Goal: Task Accomplishment & Management: Manage account settings

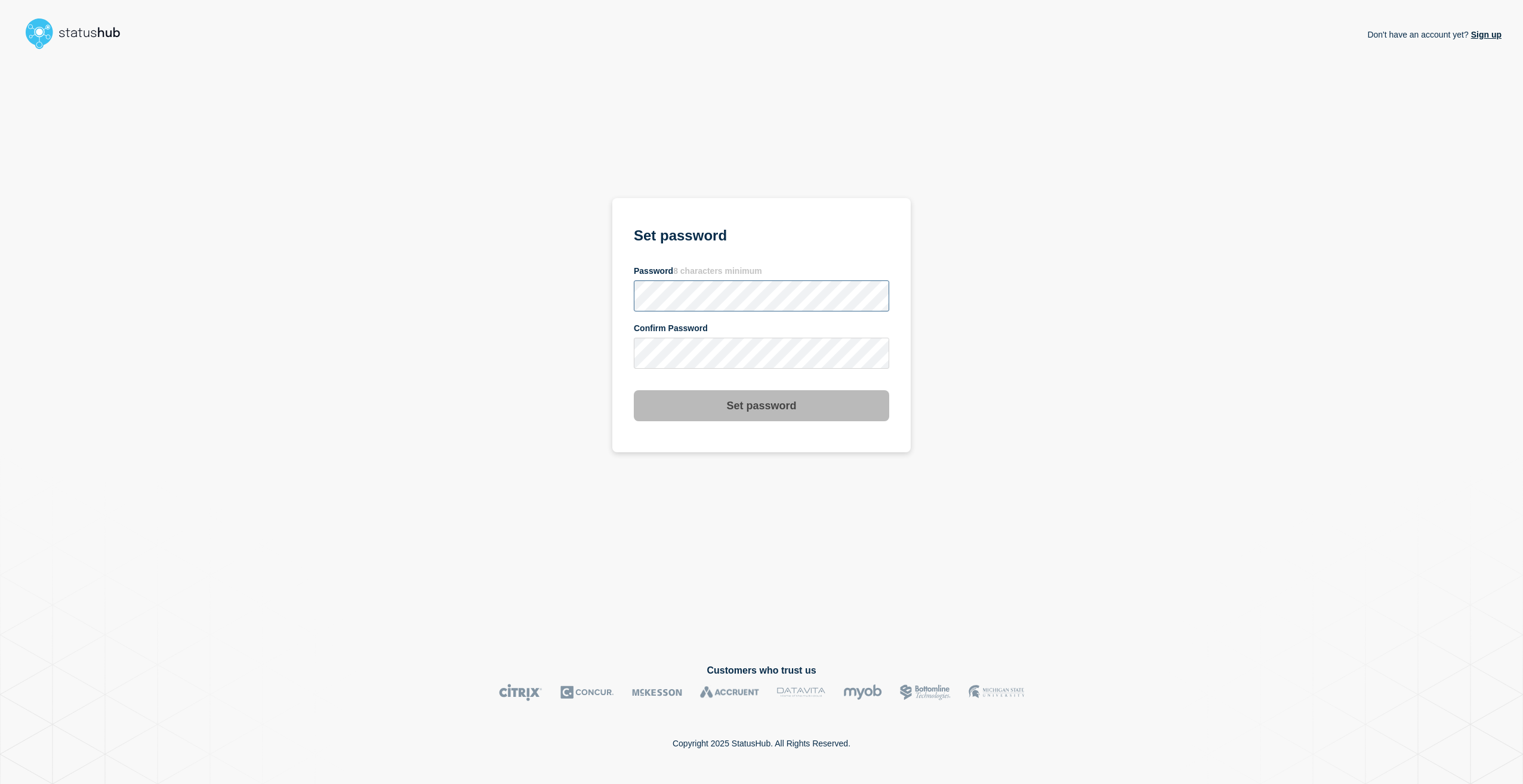
click at [630, 300] on section "Set password Password 8 characters minimum Confirm Password Set password" at bounding box center [761, 325] width 298 height 254
click at [720, 402] on button "Set password" at bounding box center [761, 406] width 256 height 31
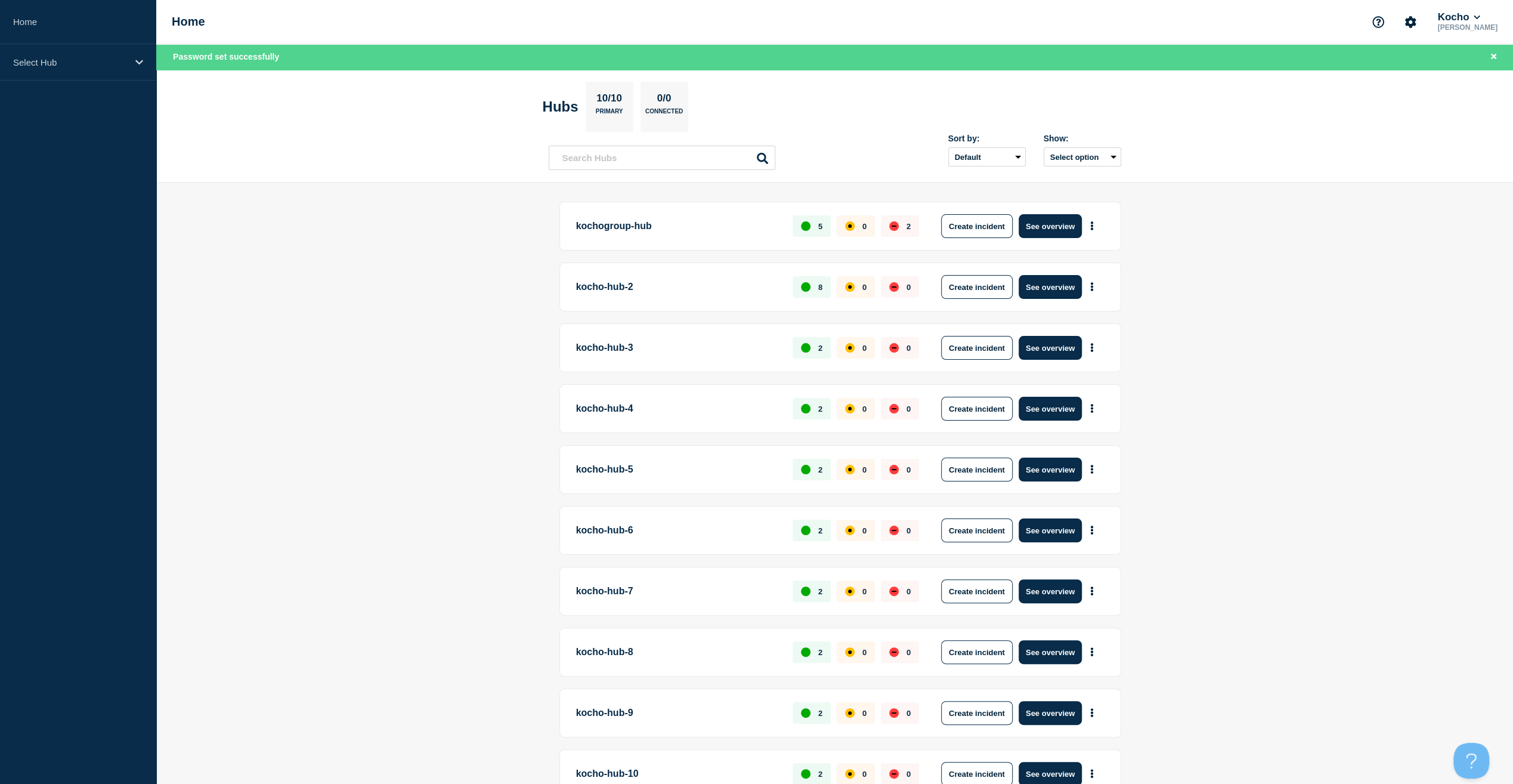
click at [491, 377] on main "kochogroup-hub 5 0 2 Create incident See overview kocho-hub-2 8 0 0 Create inci…" at bounding box center [835, 520] width 1357 height 674
click at [61, 63] on p "Select Hub" at bounding box center [70, 62] width 114 height 10
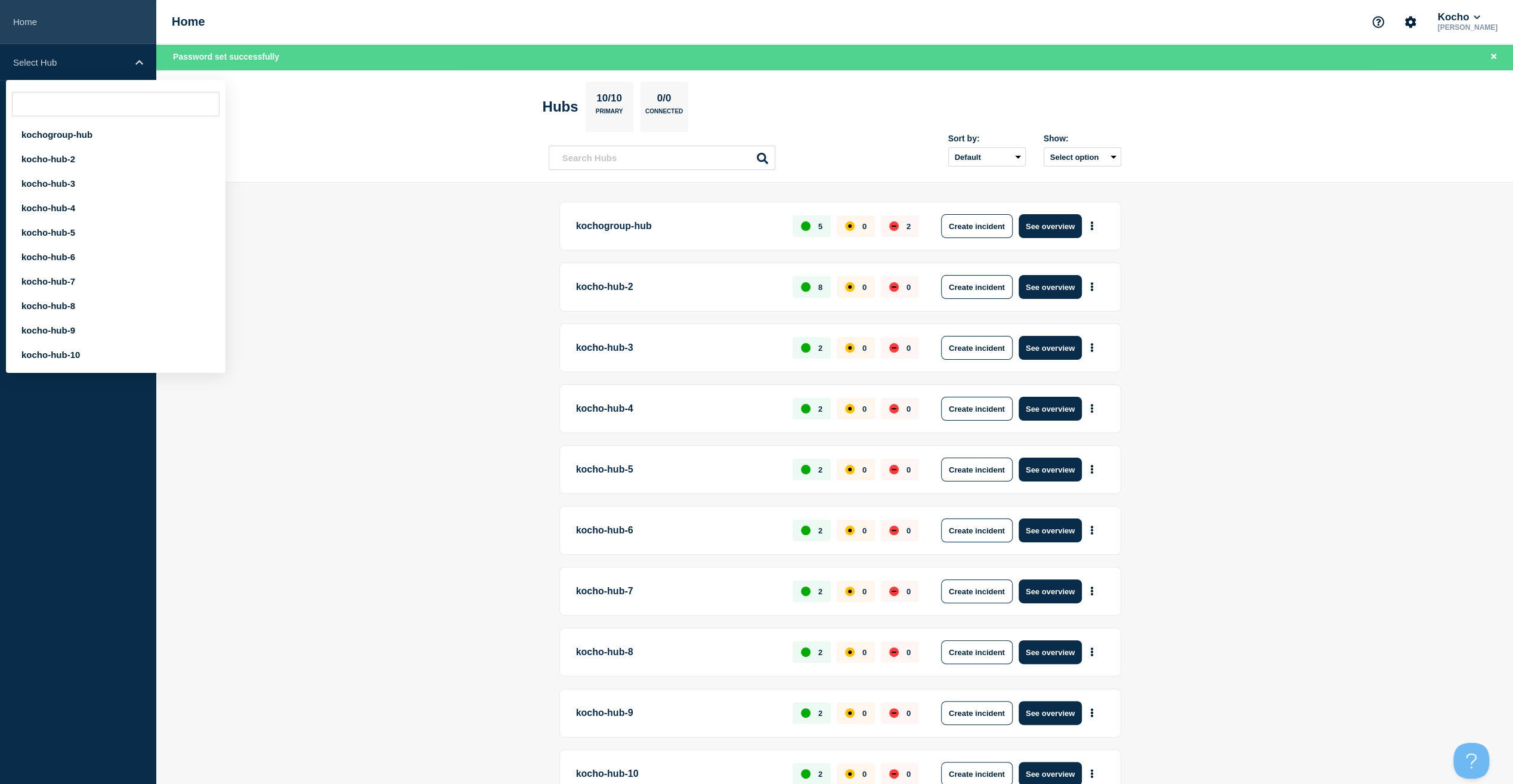
click at [64, 25] on link "Home" at bounding box center [78, 22] width 156 height 44
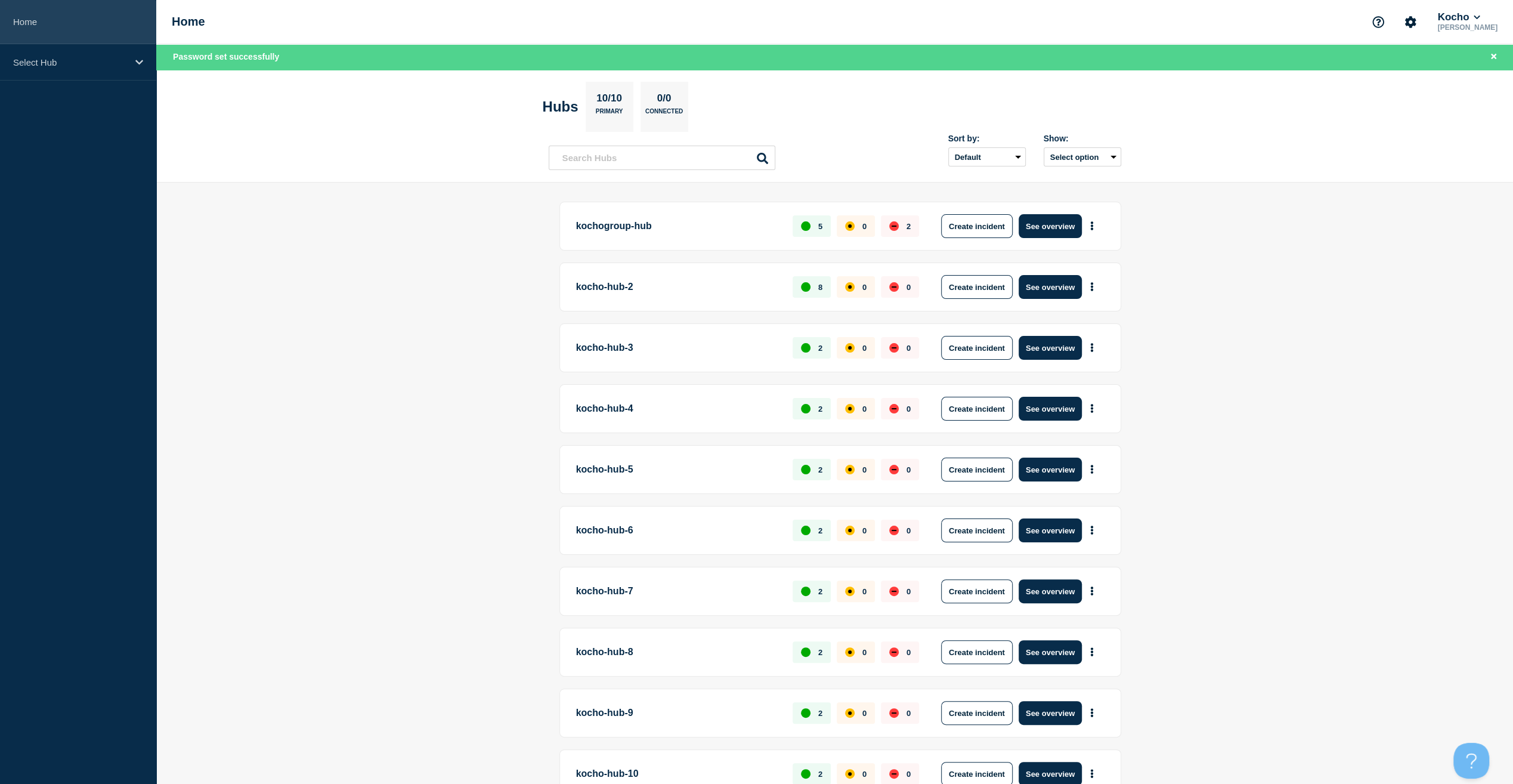
click at [60, 27] on link "Home" at bounding box center [78, 22] width 156 height 44
click at [6, 22] on link "Home" at bounding box center [78, 22] width 156 height 44
click at [20, 18] on link "Home" at bounding box center [78, 22] width 156 height 44
click at [100, 52] on div "Select Hub" at bounding box center [78, 62] width 156 height 36
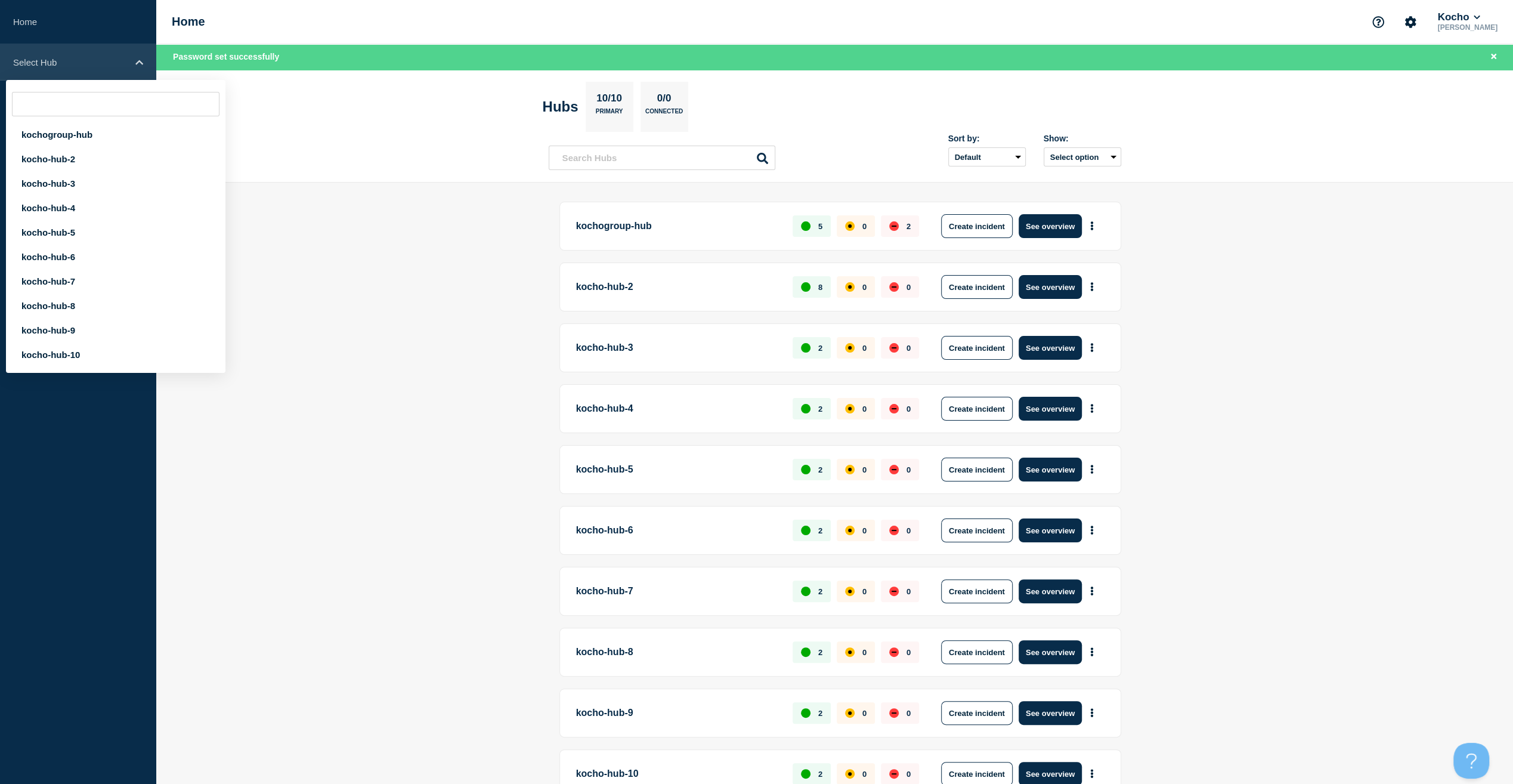
click at [100, 52] on div "Select Hub" at bounding box center [78, 62] width 156 height 36
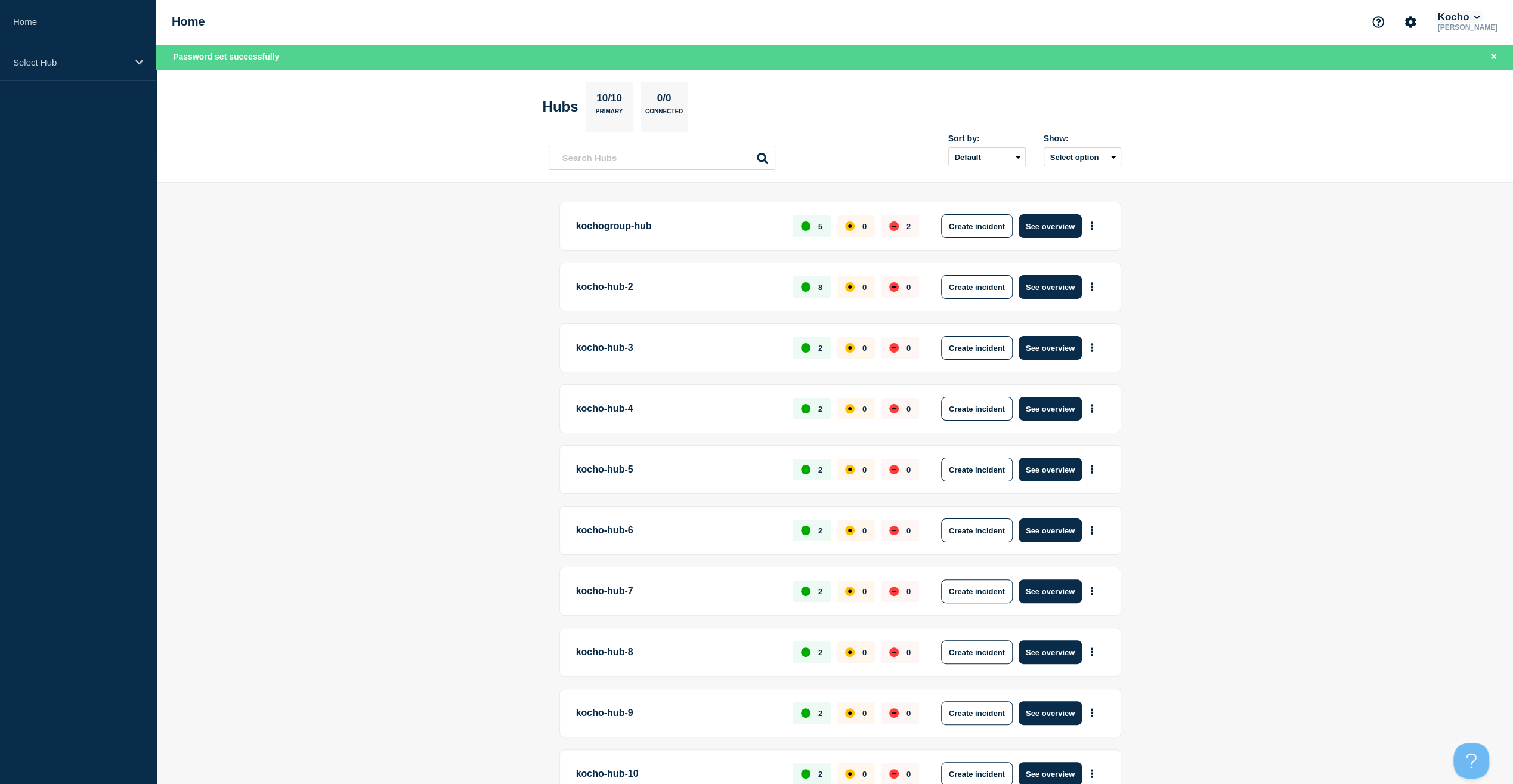
click at [1478, 18] on button "Kocho" at bounding box center [1459, 18] width 47 height 12
click at [1403, 118] on header "Hubs 10/10 Primary 0/0 Connected Sort by: Default Last added Last updated Most …" at bounding box center [835, 126] width 1357 height 113
click at [1087, 156] on button "Select option" at bounding box center [1082, 157] width 78 height 19
click at [1087, 156] on button "Select option All Open incidents Hubs" at bounding box center [1082, 157] width 78 height 19
click at [1025, 219] on button "See overview" at bounding box center [1050, 225] width 63 height 24
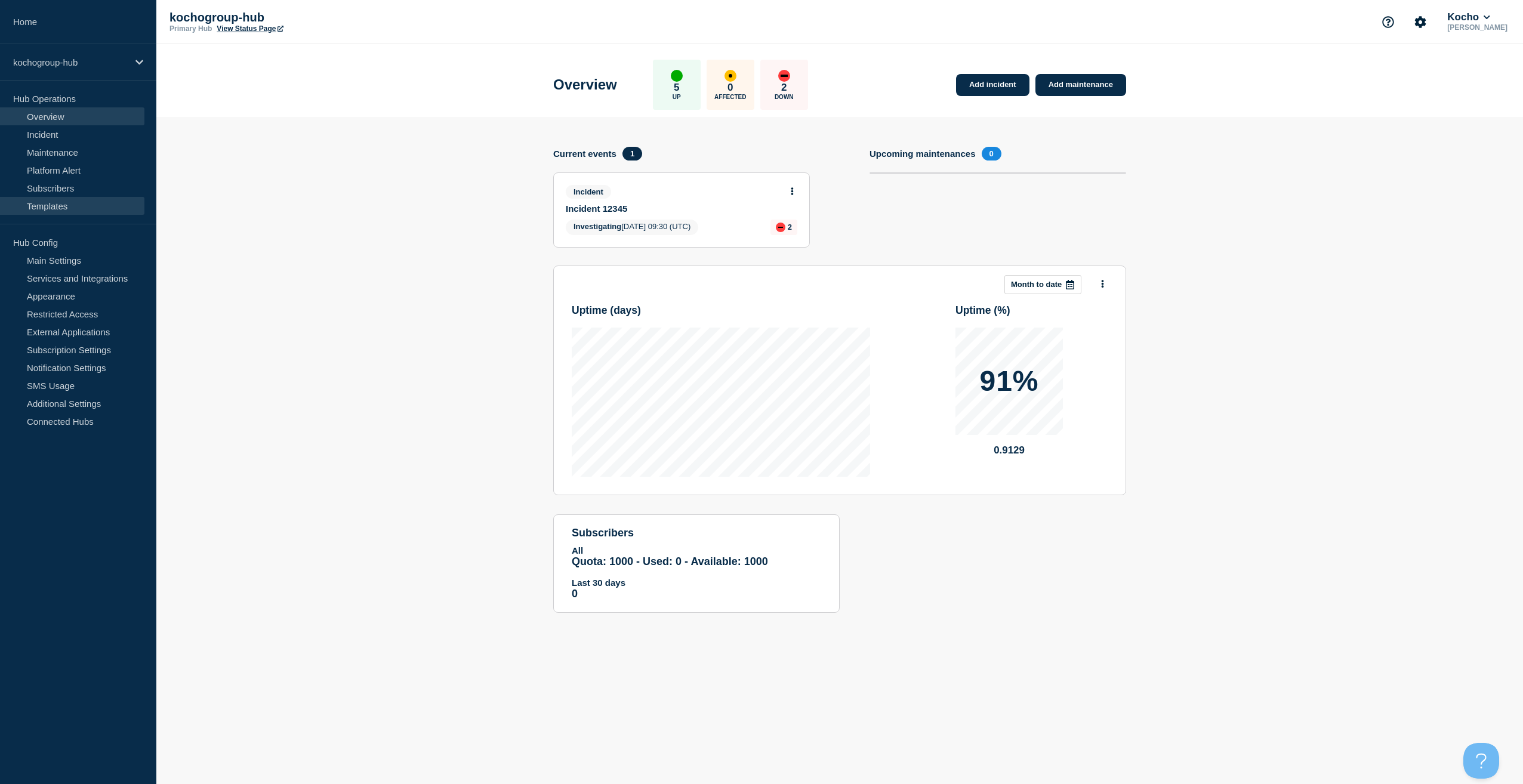
click at [55, 208] on link "Templates" at bounding box center [72, 206] width 144 height 18
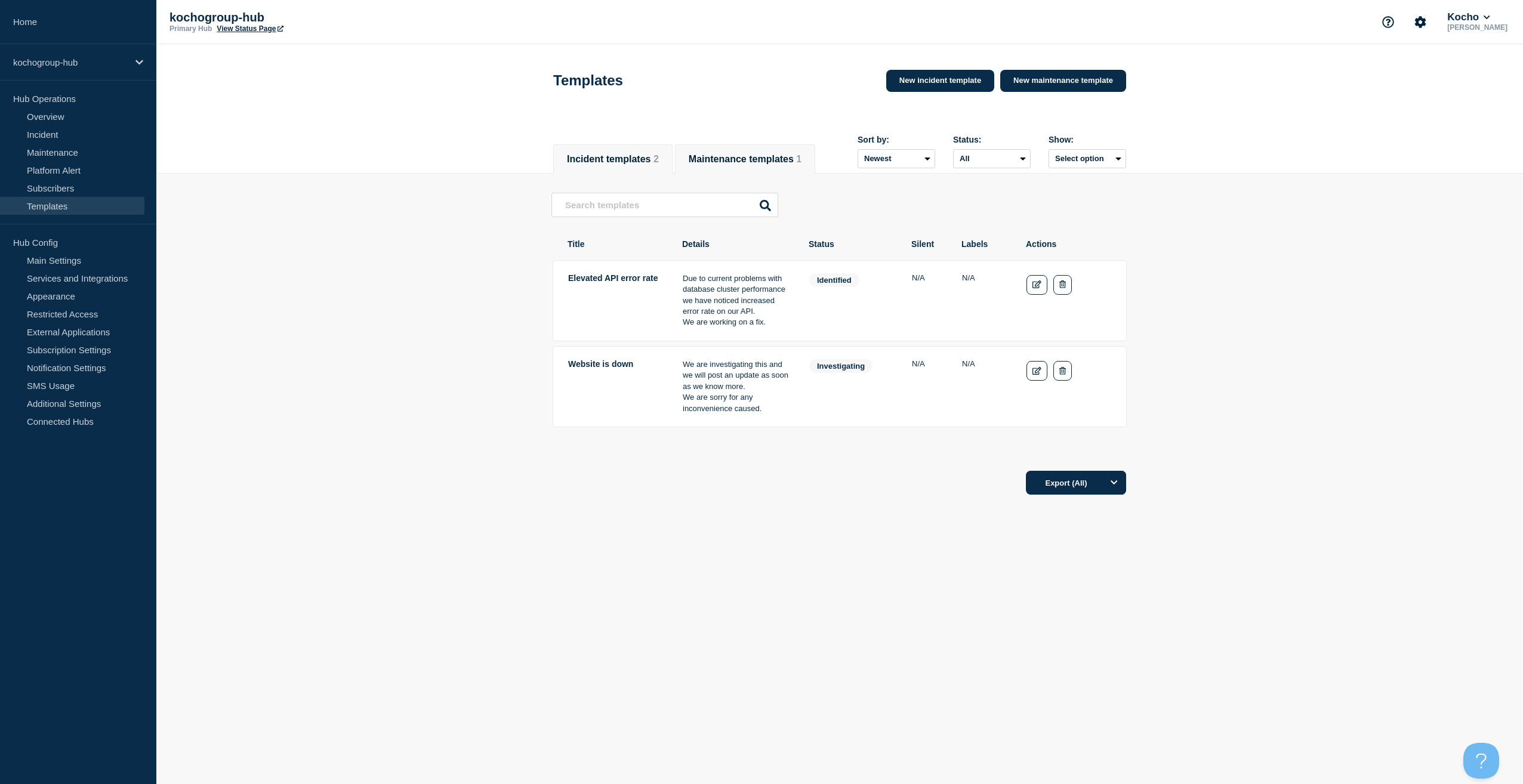
click at [743, 154] on button "Maintenance templates 1" at bounding box center [744, 159] width 112 height 11
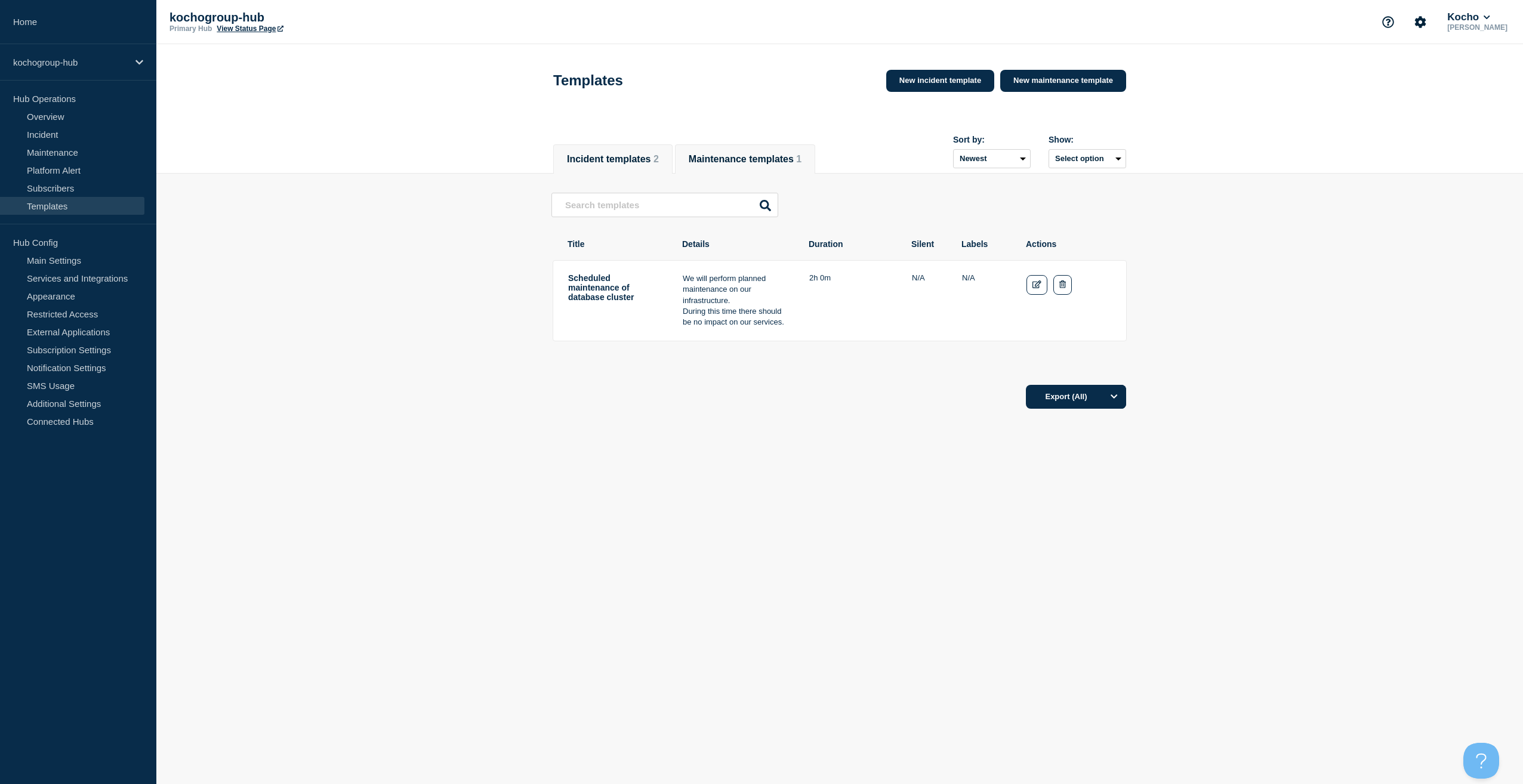
click at [645, 169] on li "Incident templates 2" at bounding box center [613, 159] width 119 height 29
